Goal: Navigation & Orientation: Understand site structure

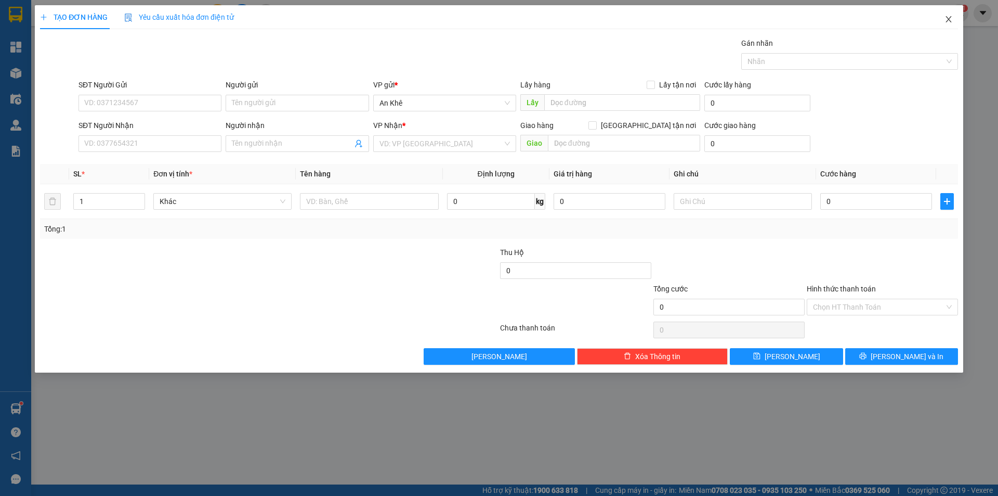
click at [952, 18] on icon "close" at bounding box center [949, 19] width 8 height 8
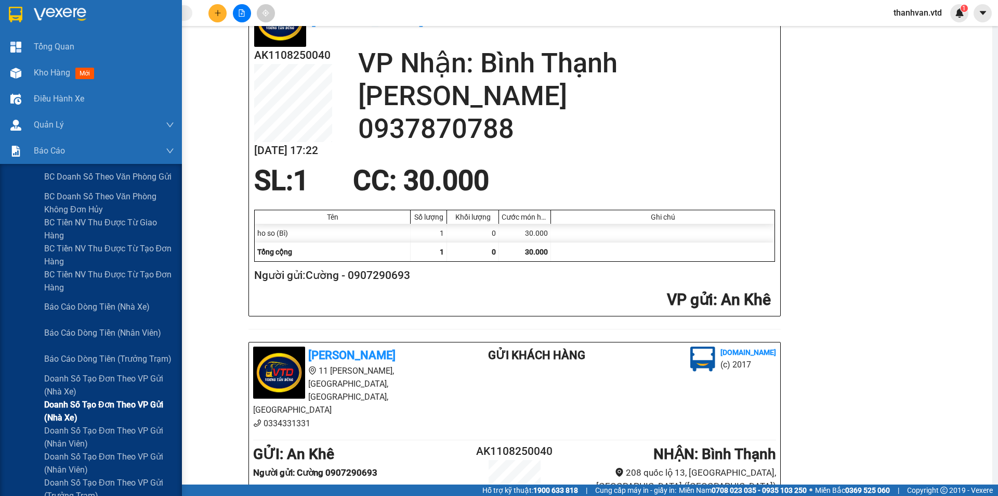
scroll to position [52, 0]
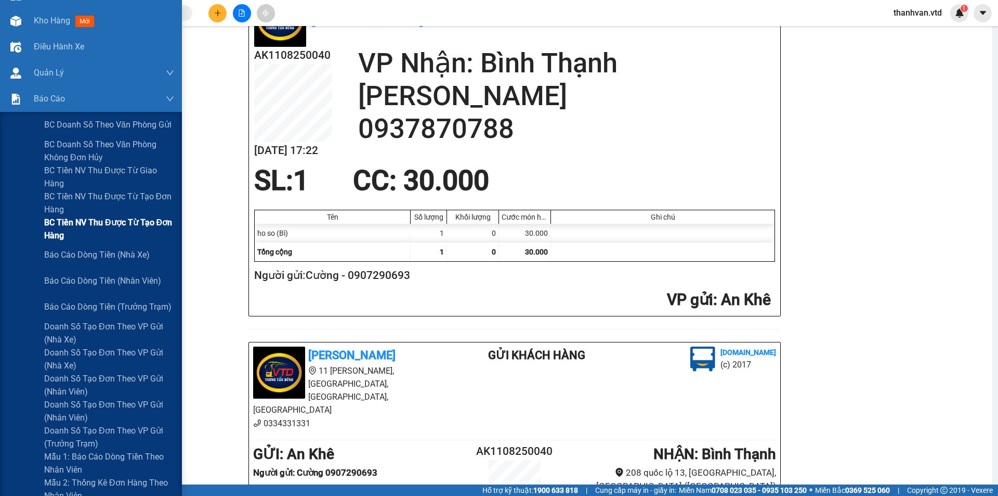
click at [126, 222] on span "BC Tiền NV thu được từ tạo đơn hàng" at bounding box center [109, 229] width 130 height 26
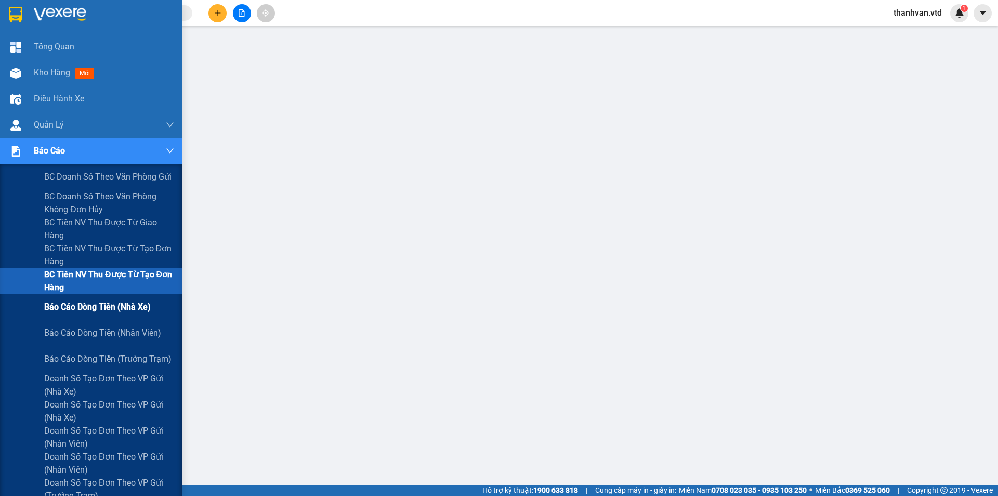
click at [96, 305] on span "Báo cáo dòng tiền (nhà xe)" at bounding box center [97, 306] width 107 height 13
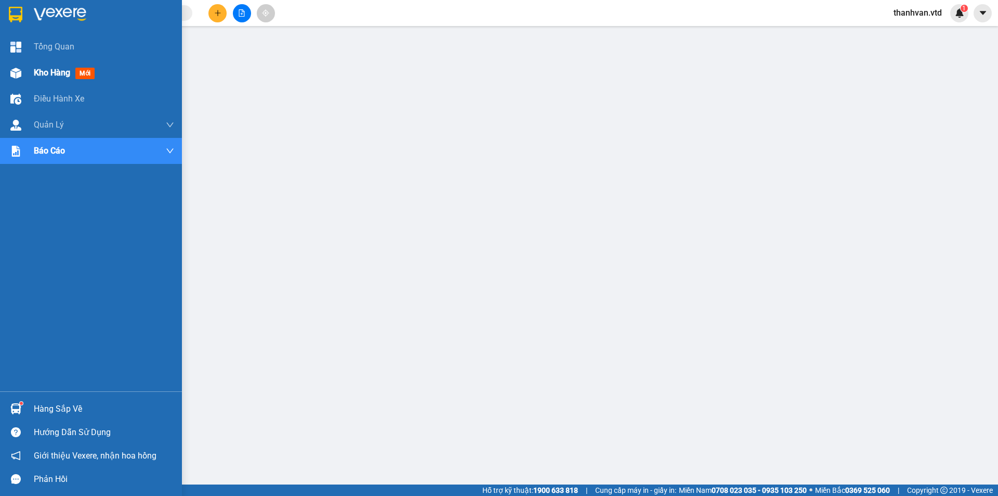
click at [50, 68] on span "Kho hàng" at bounding box center [52, 73] width 36 height 10
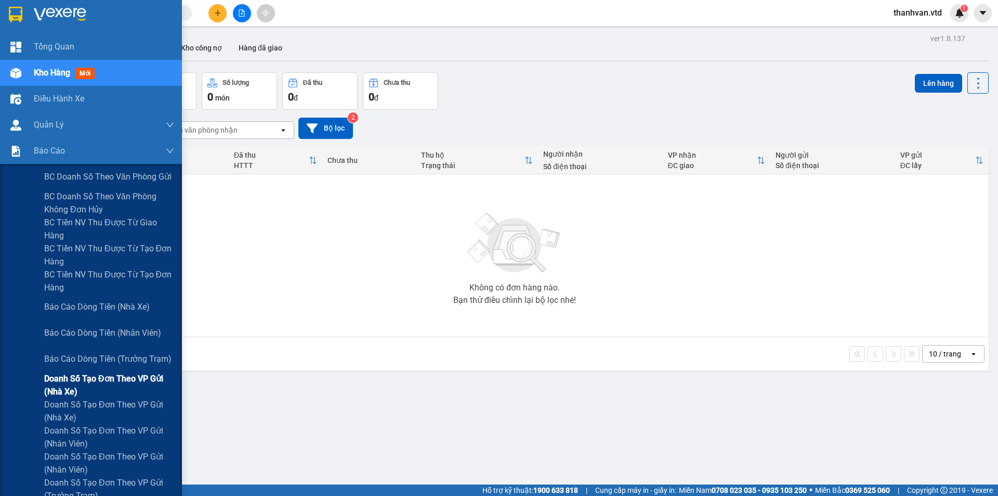
click at [126, 377] on span "Doanh số tạo đơn theo VP gửi (nhà xe)" at bounding box center [109, 385] width 130 height 26
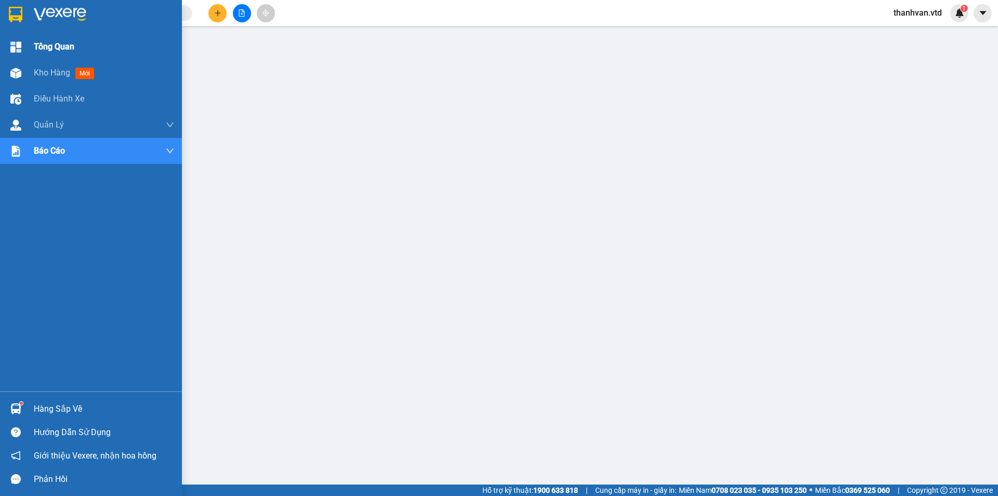
click at [33, 44] on div "Tổng Quan" at bounding box center [91, 47] width 182 height 26
